Goal: Information Seeking & Learning: Learn about a topic

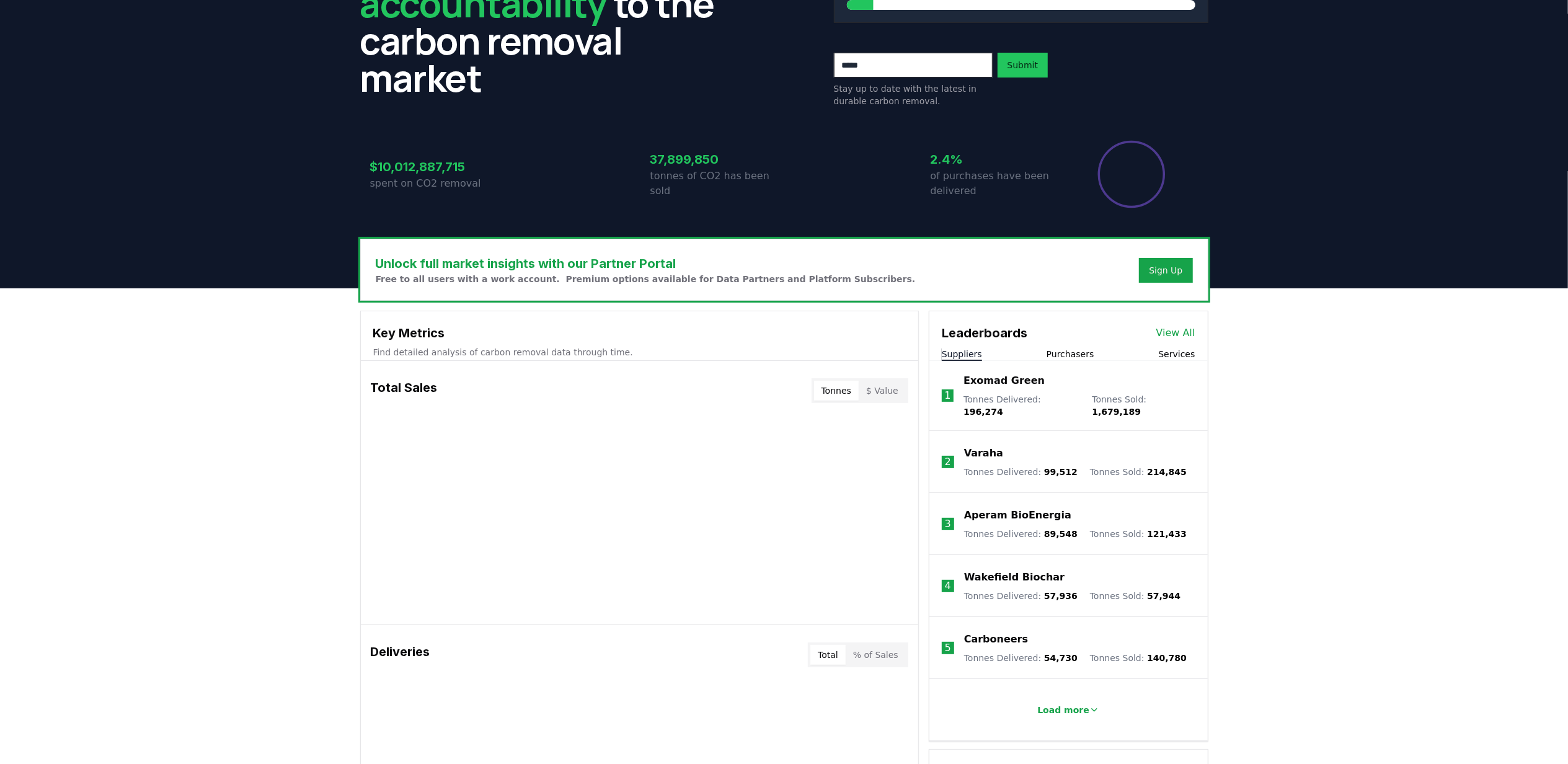
scroll to position [165, 0]
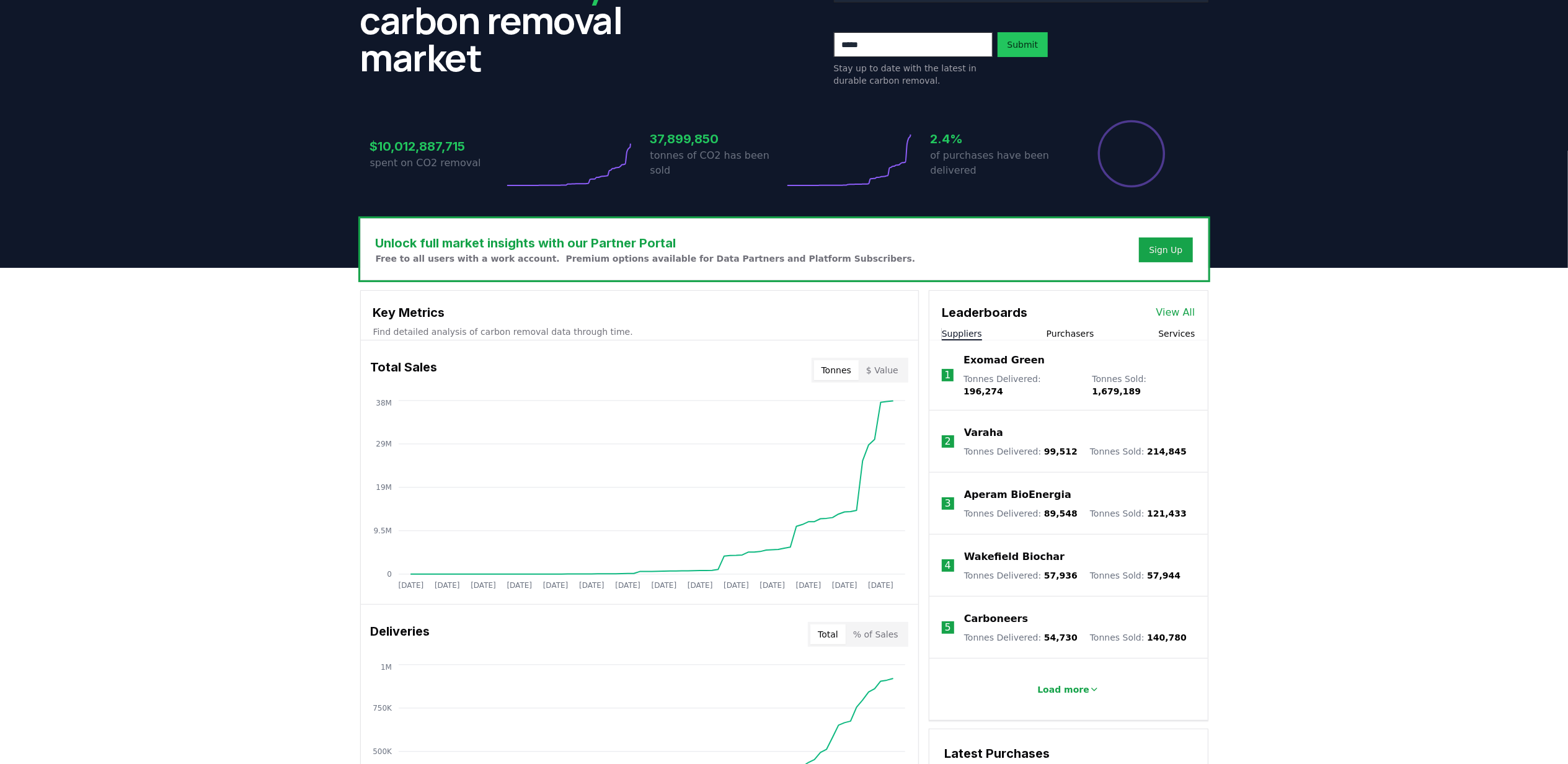
click at [1067, 334] on button "Purchasers" at bounding box center [1070, 334] width 48 height 13
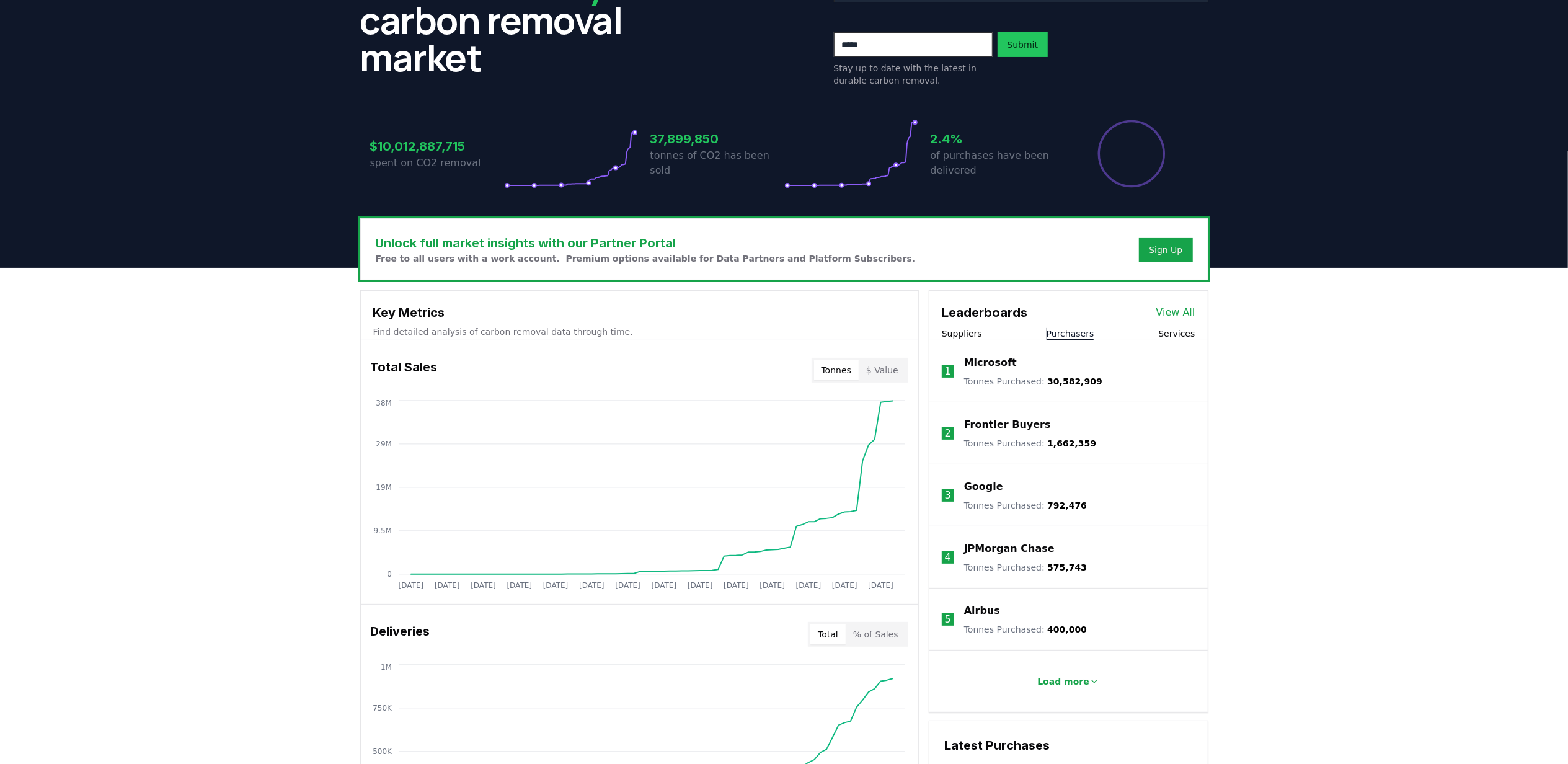
click at [985, 365] on p "Microsoft" at bounding box center [991, 362] width 53 height 15
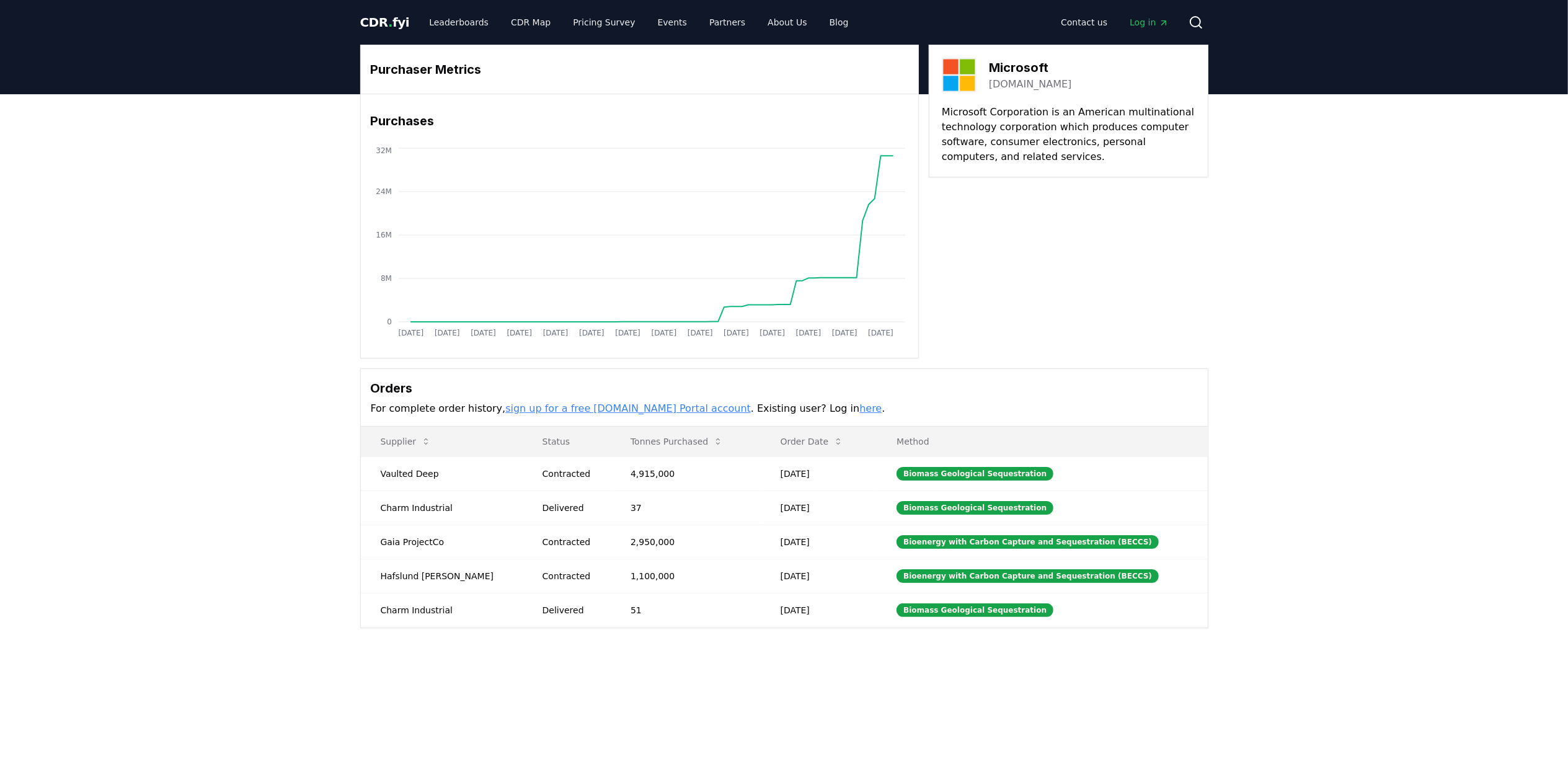
click at [860, 407] on link "here" at bounding box center [871, 408] width 22 height 12
click at [1153, 22] on span "Log in" at bounding box center [1148, 22] width 38 height 13
